Goal: Transaction & Acquisition: Purchase product/service

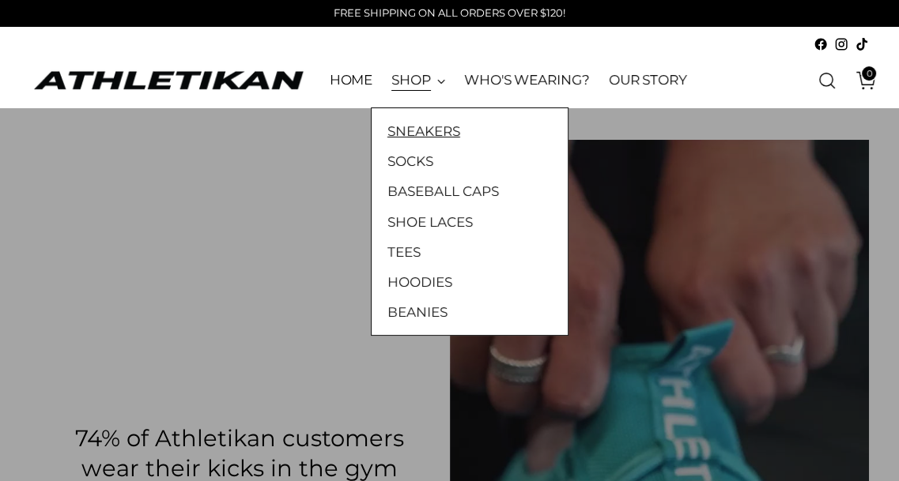
click at [405, 129] on link "SNEAKERS" at bounding box center [469, 131] width 164 height 21
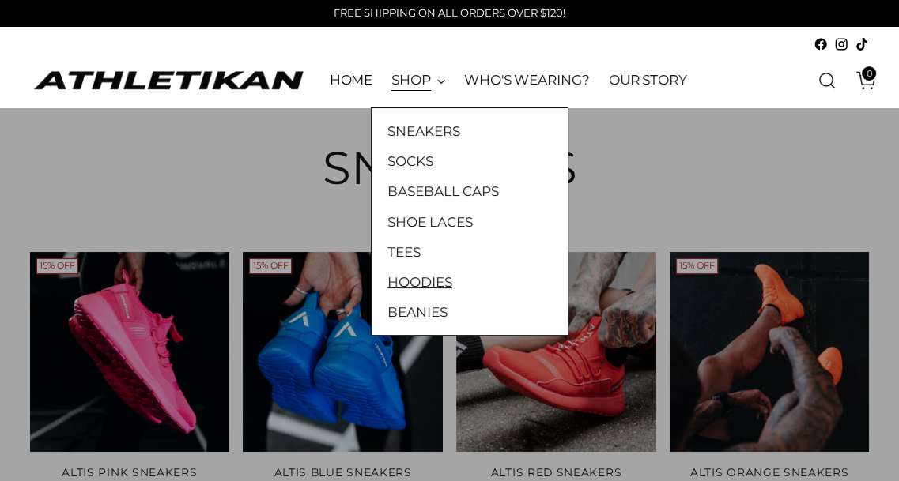
click at [430, 281] on link "HOODIES" at bounding box center [469, 282] width 164 height 21
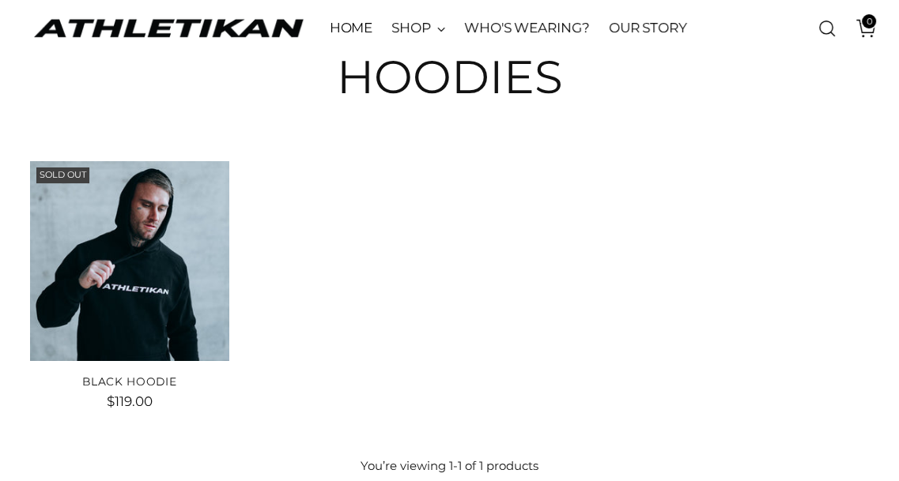
scroll to position [95, 0]
